Goal: Transaction & Acquisition: Purchase product/service

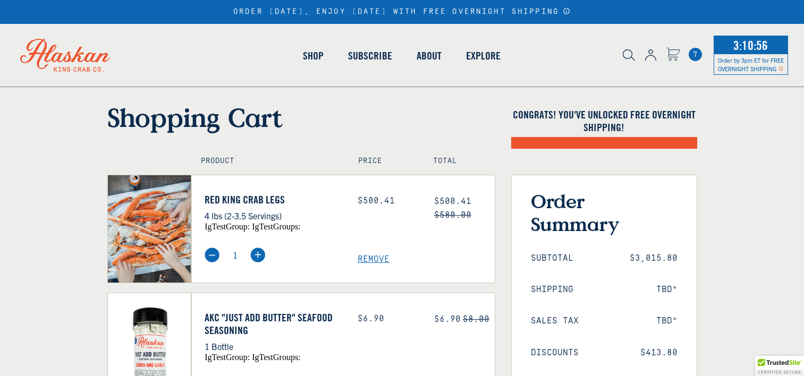
select select "40826592231503"
select select "40826730905679"
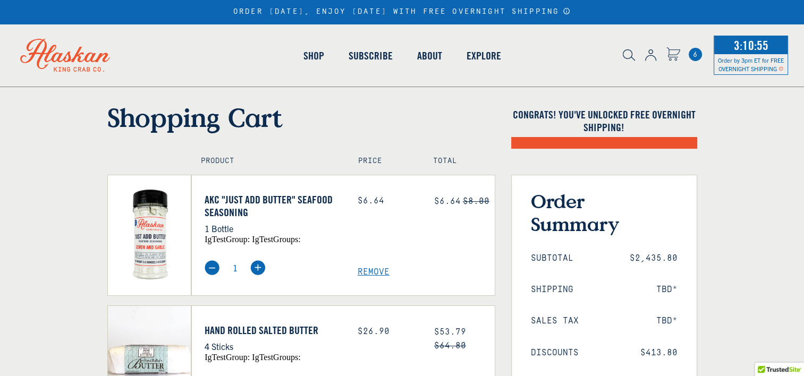
select select "40826592231503"
select select "40826730905679"
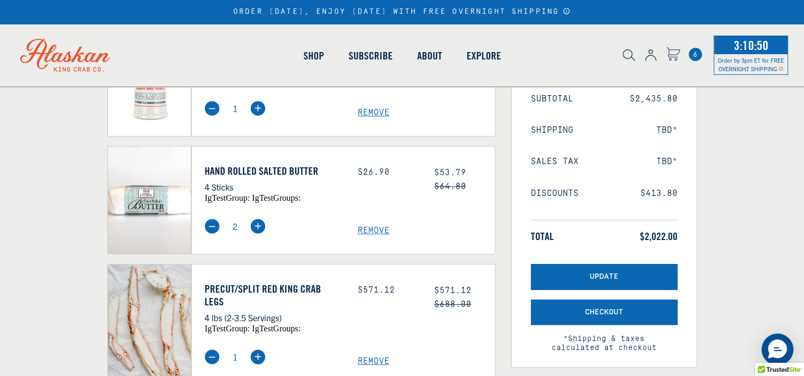
scroll to position [213, 0]
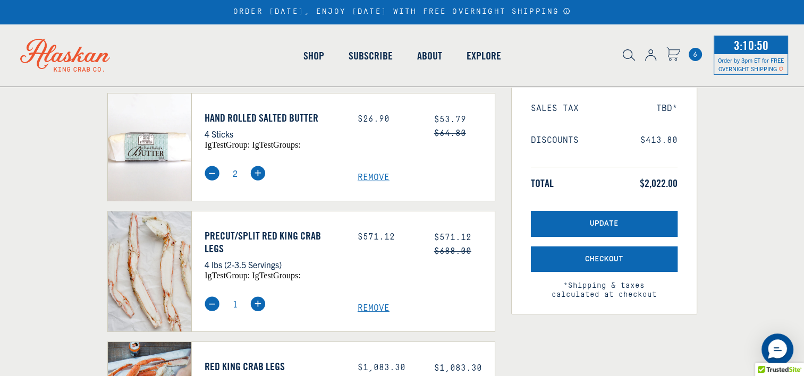
click at [374, 303] on span "Remove" at bounding box center [426, 308] width 137 height 10
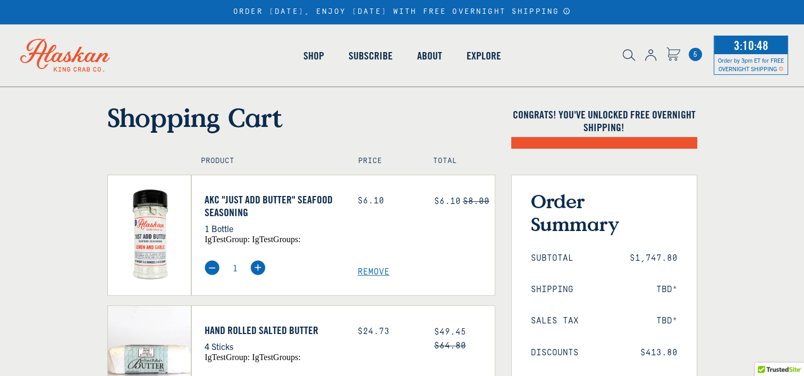
select select "40826597245007"
select select "40826744897615"
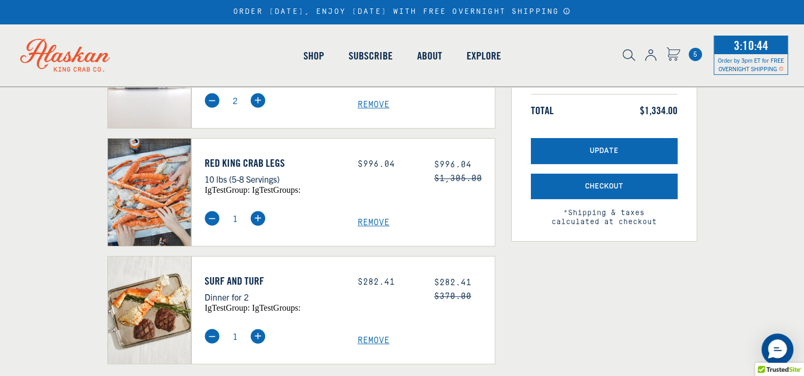
scroll to position [159, 0]
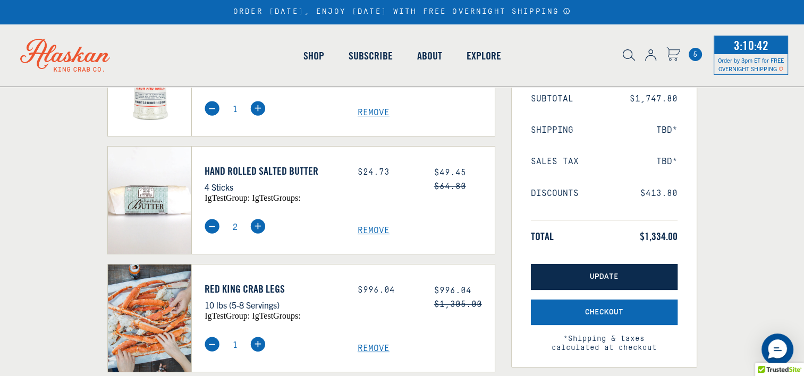
click at [611, 277] on span "Update" at bounding box center [604, 277] width 29 height 9
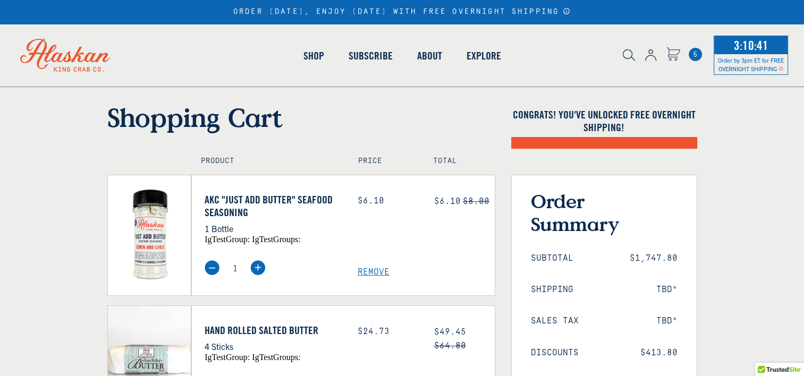
select select "40826597245007"
select select "40826744897615"
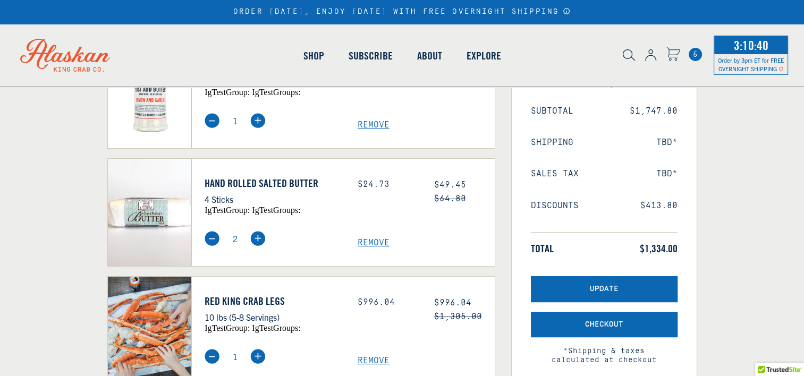
scroll to position [159, 0]
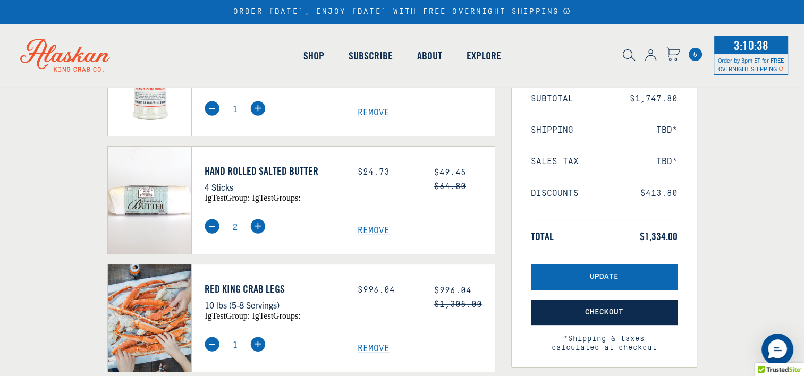
click at [602, 307] on button "Checkout" at bounding box center [604, 313] width 147 height 26
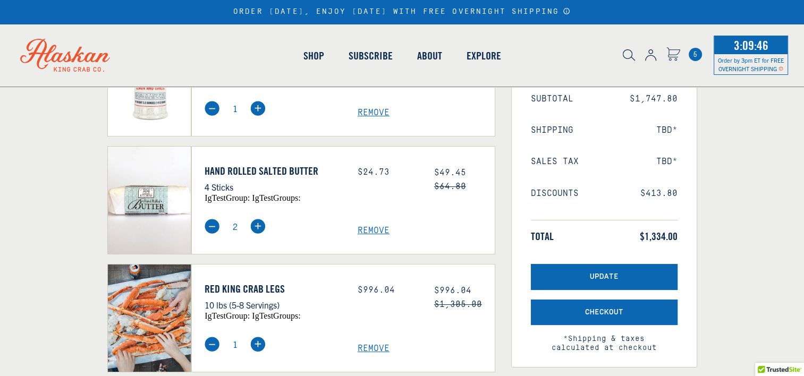
select select "40826597245007"
select select "40826744897615"
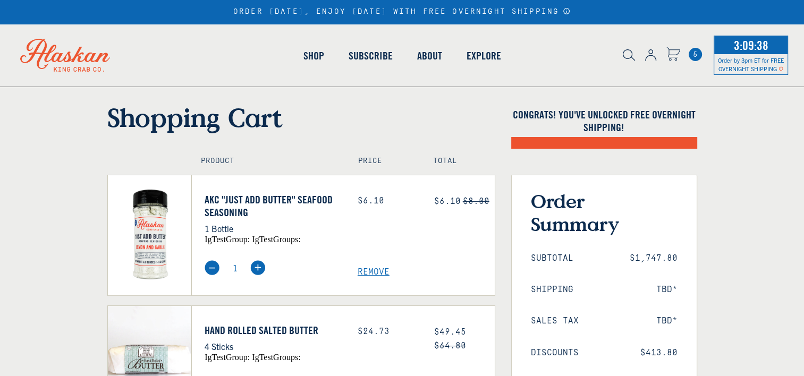
select select "40826597245007"
select select "40826744897615"
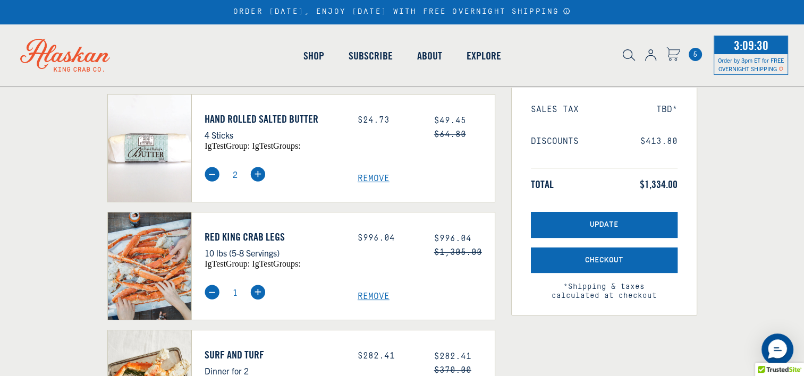
scroll to position [213, 0]
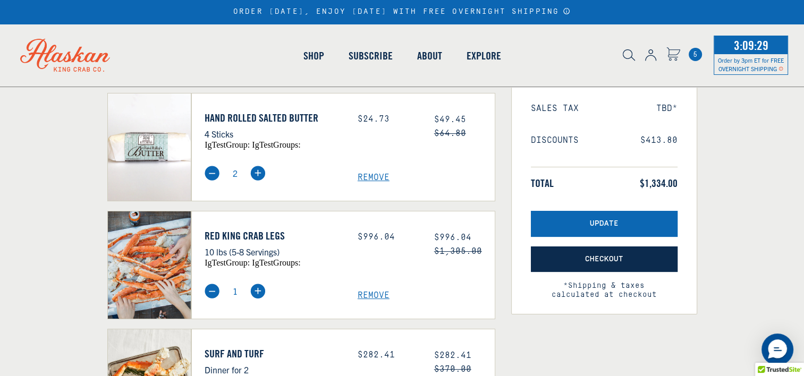
click at [544, 259] on button "Checkout" at bounding box center [604, 260] width 147 height 26
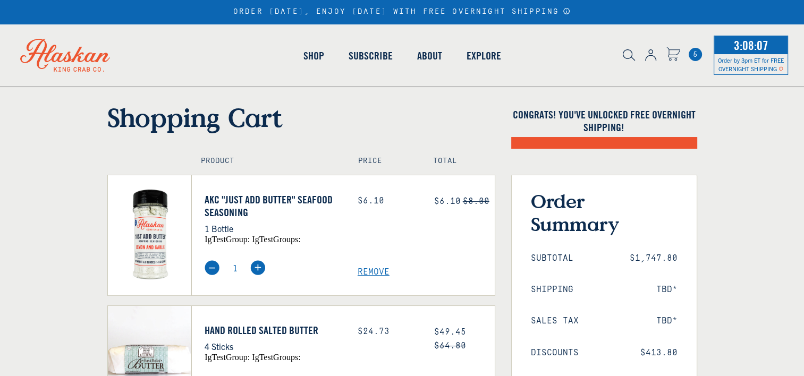
scroll to position [100, 0]
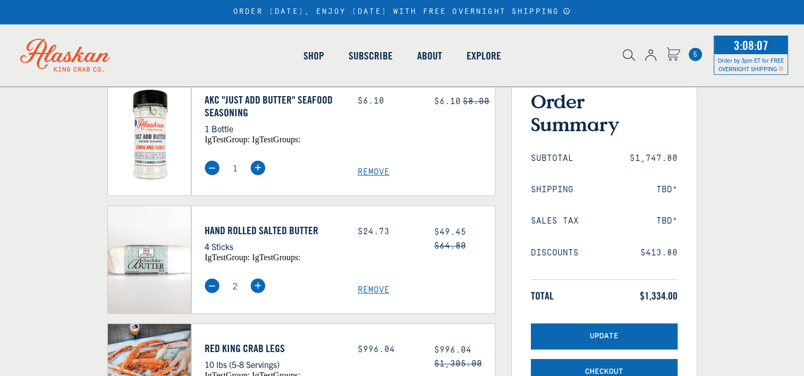
select select "40826597245007"
select select "40826744897615"
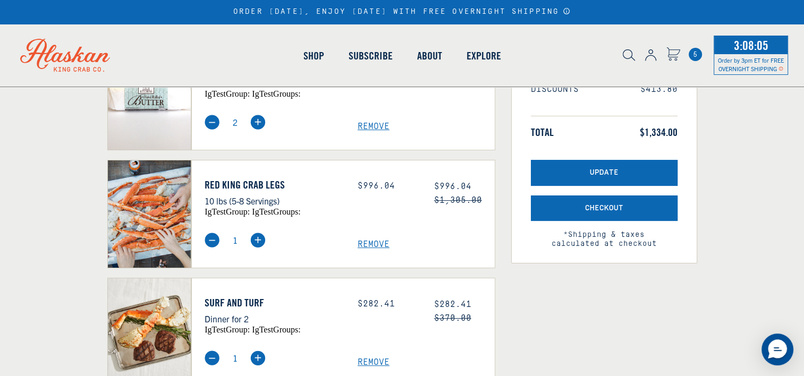
scroll to position [266, 0]
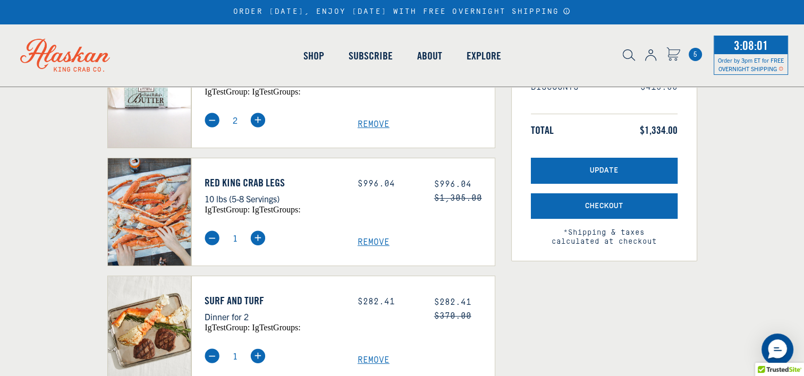
click at [262, 241] on img at bounding box center [257, 238] width 15 height 15
type input "2"
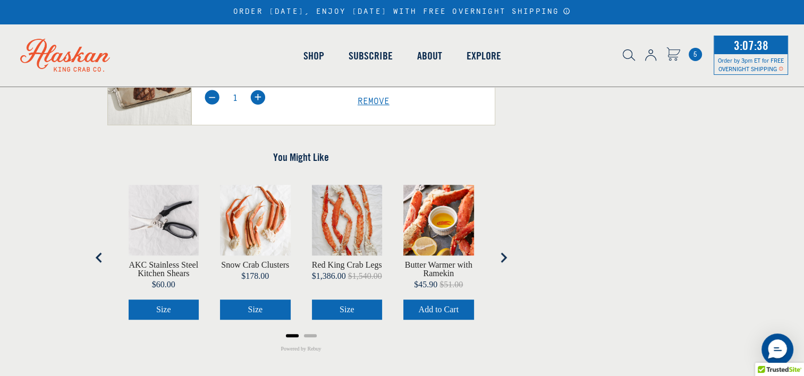
scroll to position [531, 0]
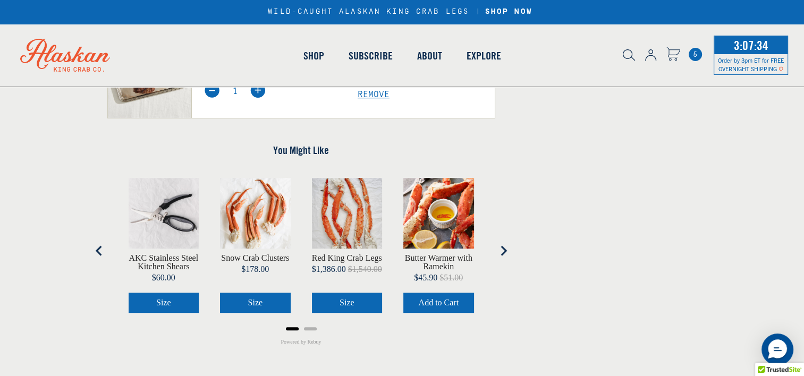
click at [501, 253] on icon "Next slide" at bounding box center [503, 251] width 11 height 11
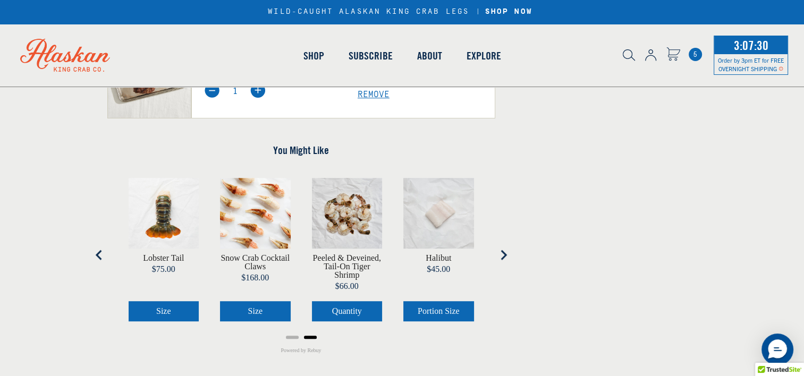
click at [498, 255] on icon "Go to first slide" at bounding box center [503, 255] width 11 height 11
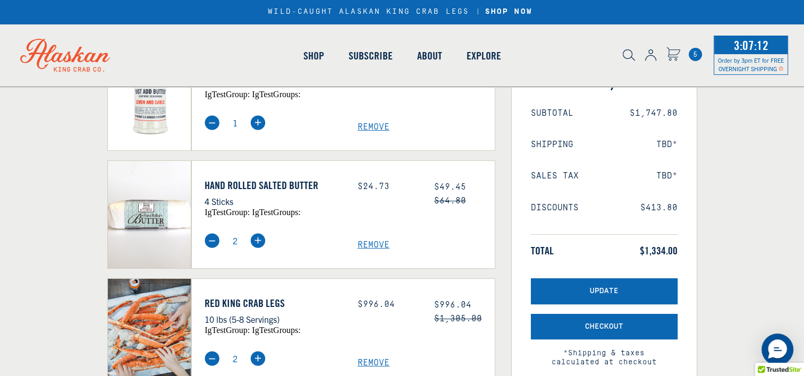
scroll to position [0, 0]
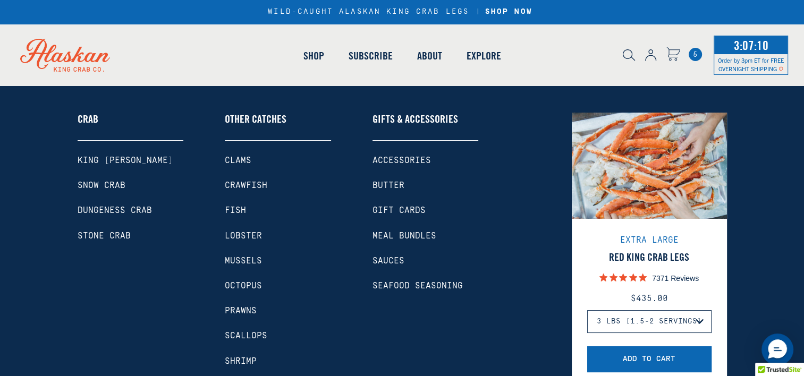
click at [315, 56] on link "Shop" at bounding box center [313, 56] width 45 height 61
